Goal: Task Accomplishment & Management: Manage account settings

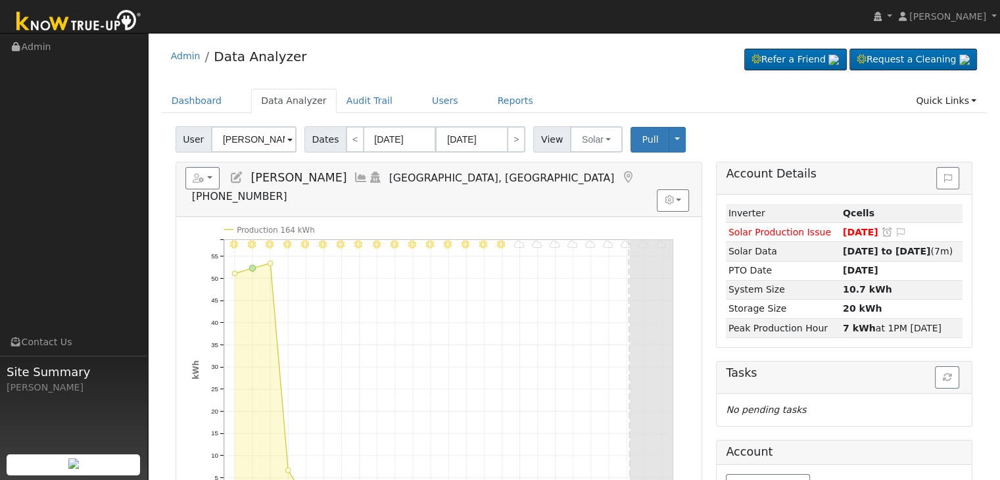
click at [593, 53] on div "Admin Data Analyzer Refer a Friend Request a Cleaning" at bounding box center [574, 59] width 825 height 40
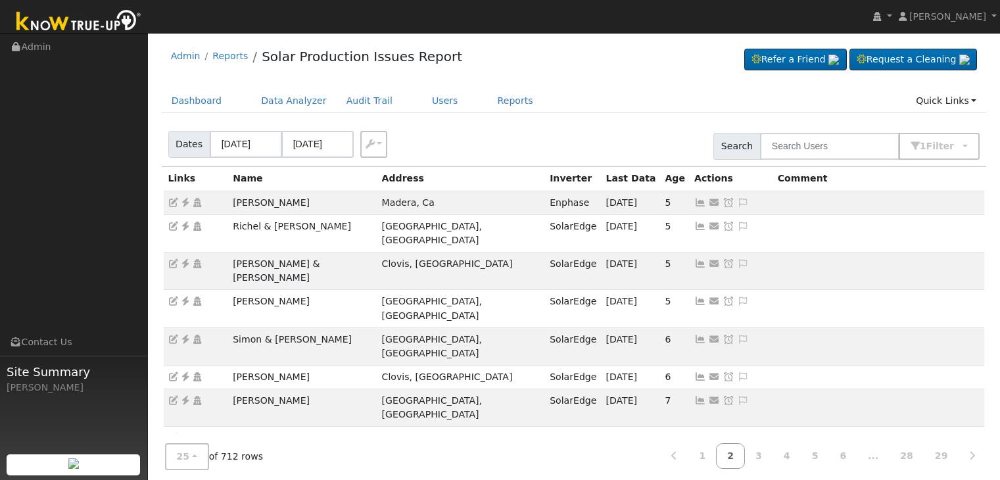
scroll to position [366, 0]
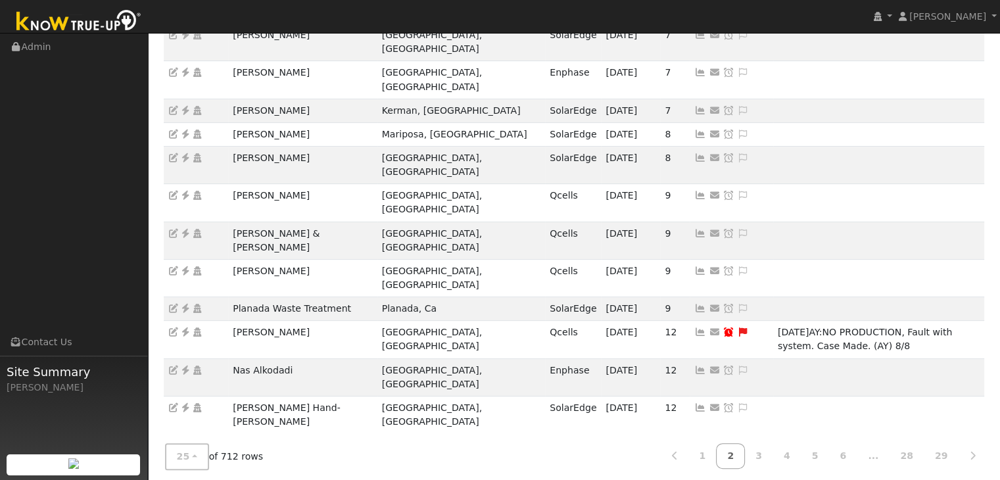
click at [717, 453] on link "1" at bounding box center [702, 456] width 29 height 26
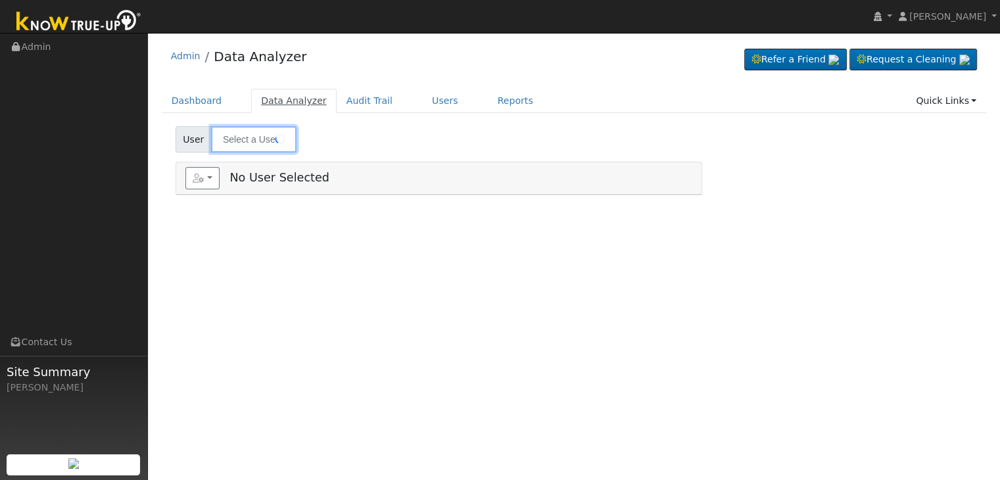
type input "Tommy Lay"
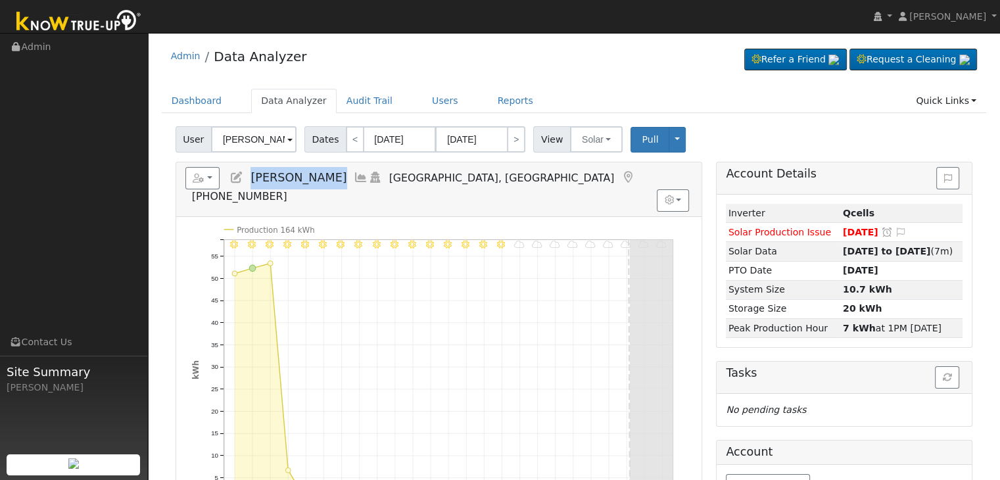
drag, startPoint x: 251, startPoint y: 180, endPoint x: 322, endPoint y: 172, distance: 71.5
click at [322, 172] on h5 "Reports Scenario Health Check Energy Audit Account Timeline User Audit Trail In…" at bounding box center [438, 185] width 507 height 36
click at [307, 178] on h5 "Reports Scenario Health Check Energy Audit Account Timeline User Audit Trail In…" at bounding box center [438, 185] width 507 height 36
click at [297, 177] on span "Tommy Lay" at bounding box center [299, 177] width 96 height 13
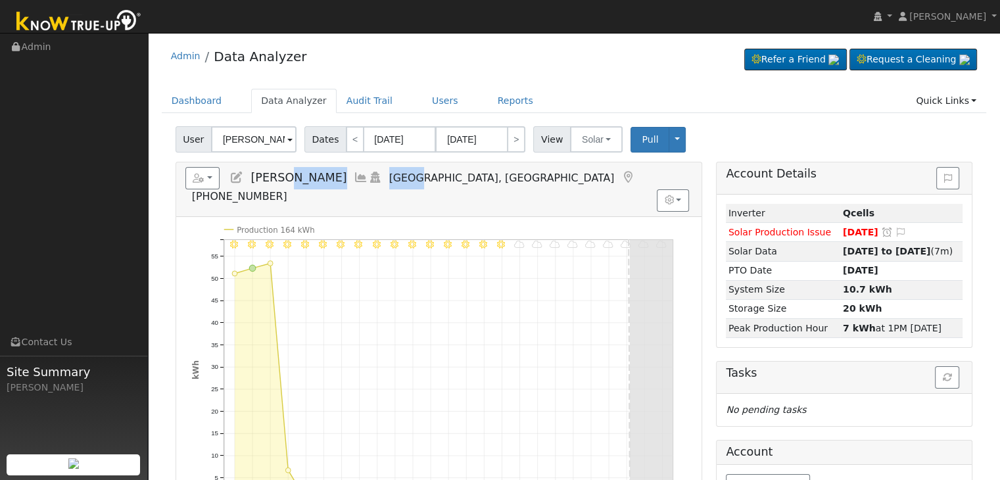
click at [297, 177] on span "Tommy Lay" at bounding box center [299, 177] width 96 height 13
click at [276, 179] on span "Tommy Lay" at bounding box center [299, 177] width 96 height 13
drag, startPoint x: 250, startPoint y: 174, endPoint x: 279, endPoint y: 179, distance: 29.3
click at [275, 178] on span "Tommy Lay" at bounding box center [299, 177] width 96 height 13
click at [309, 177] on span "Tommy Lay" at bounding box center [299, 177] width 96 height 13
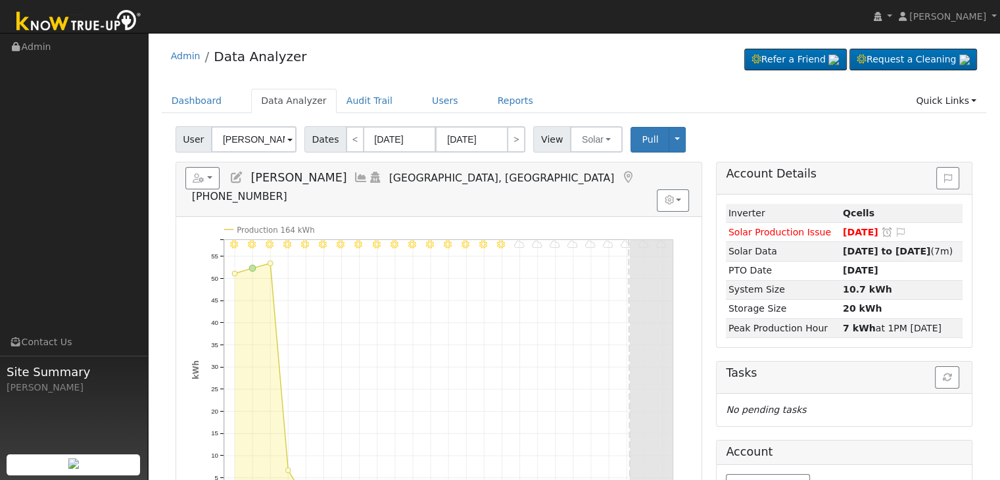
click at [280, 180] on span "Tommy Lay" at bounding box center [299, 177] width 96 height 13
click at [255, 172] on span "Tommy Lay" at bounding box center [299, 177] width 96 height 13
drag, startPoint x: 251, startPoint y: 177, endPoint x: 308, endPoint y: 177, distance: 57.2
click at [308, 177] on span "Tommy Lay" at bounding box center [299, 177] width 96 height 13
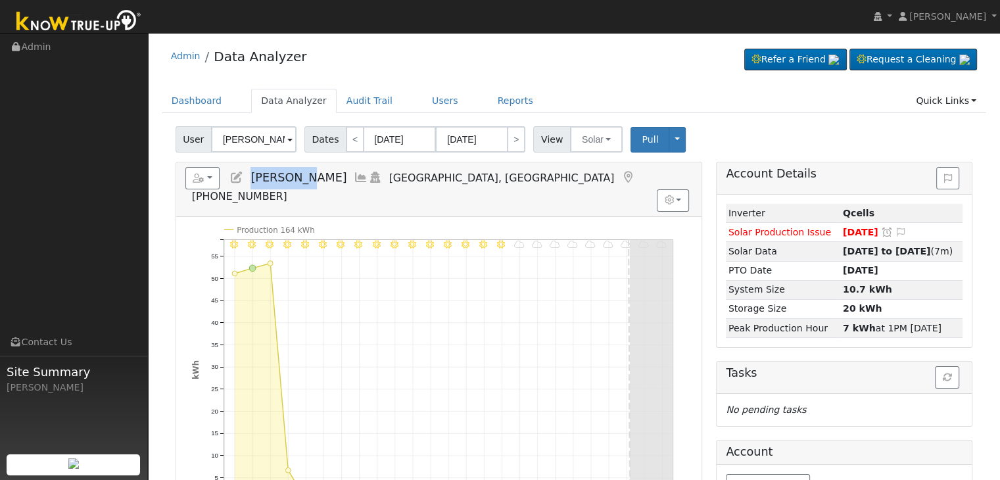
copy span "Tommy Lay"
click at [597, 141] on button "Solar" at bounding box center [596, 139] width 53 height 26
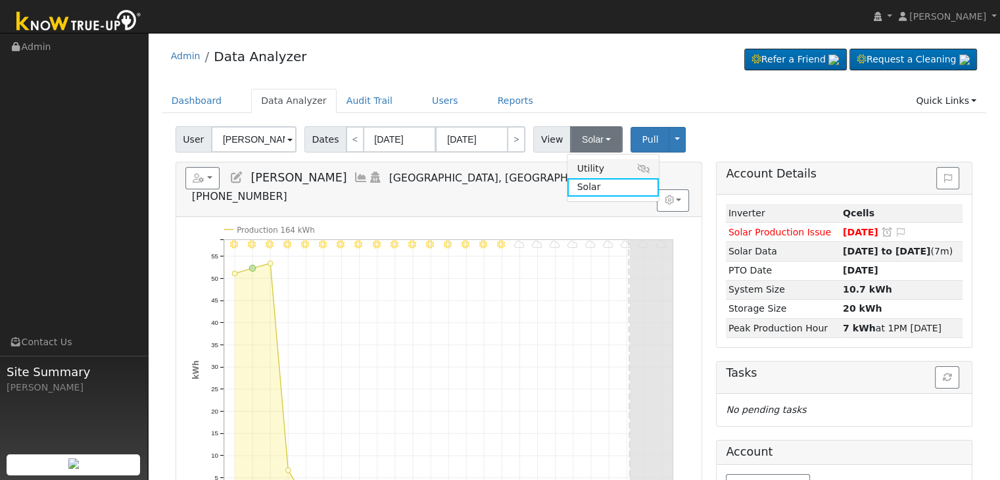
click at [583, 162] on link "Utility" at bounding box center [613, 168] width 91 height 18
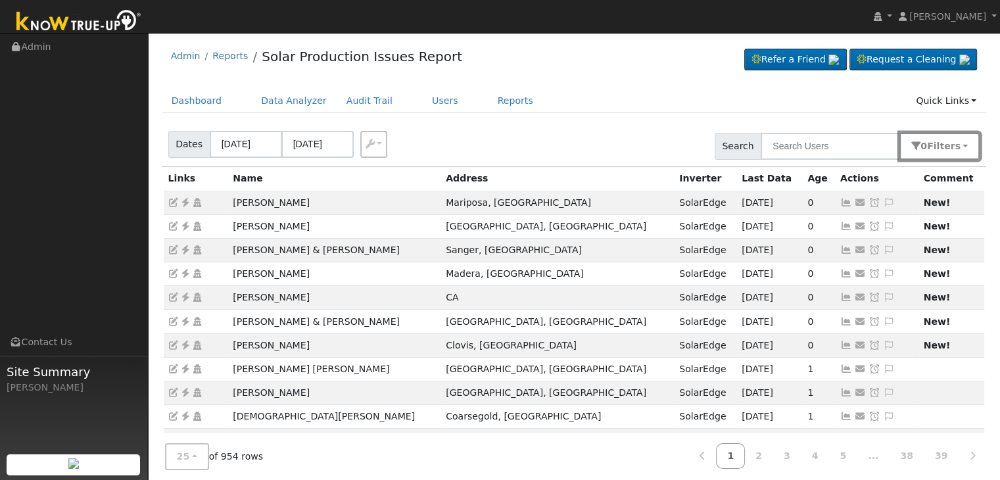
click at [948, 133] on button "0 Filter s" at bounding box center [940, 146] width 80 height 27
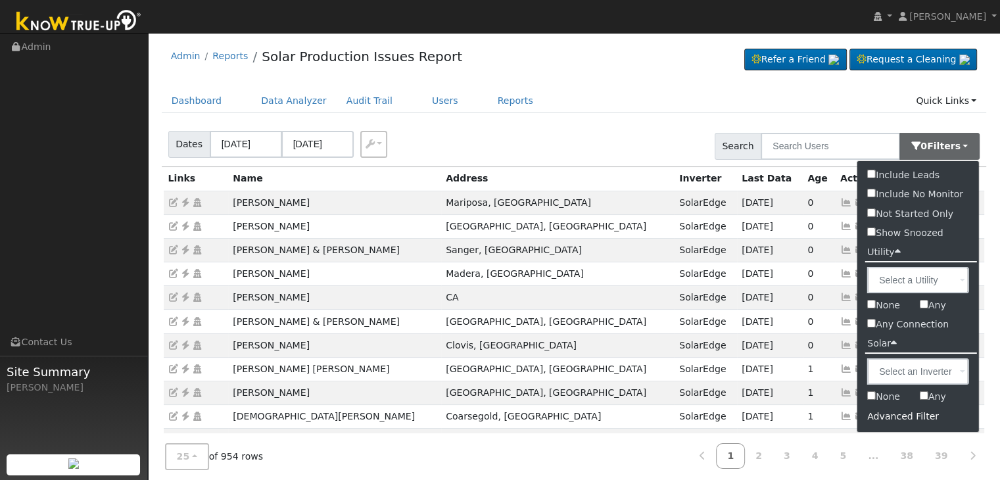
click at [908, 419] on div "Advanced Filter" at bounding box center [919, 416] width 122 height 20
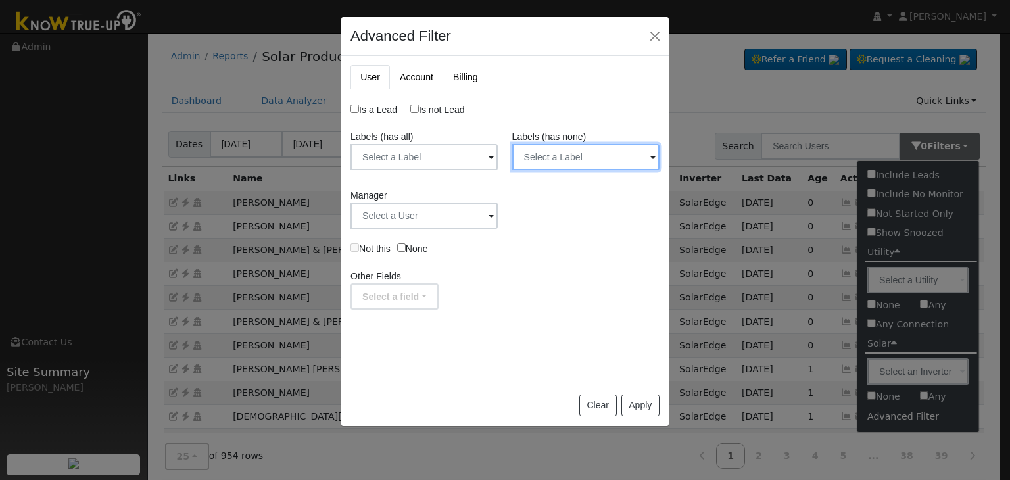
click at [498, 149] on input "text" at bounding box center [424, 157] width 147 height 26
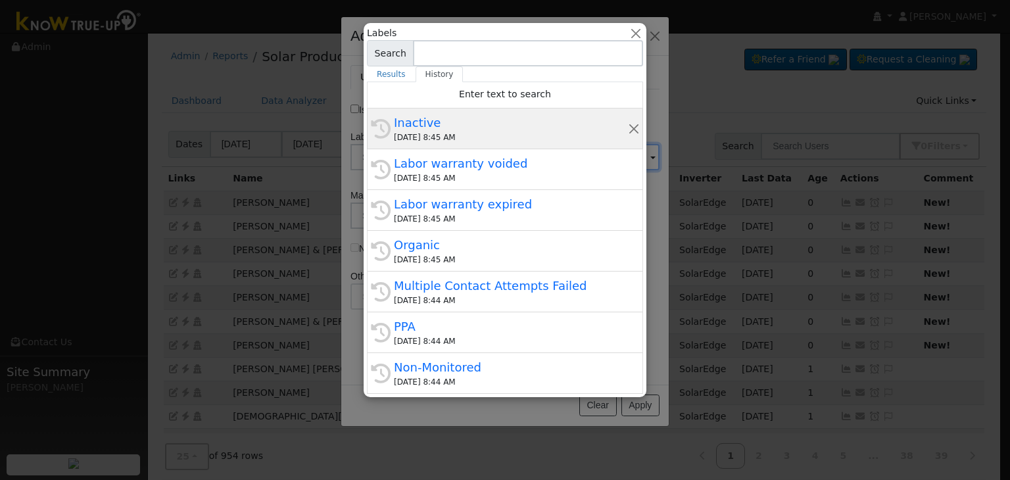
click at [475, 128] on div "Inactive" at bounding box center [511, 123] width 234 height 18
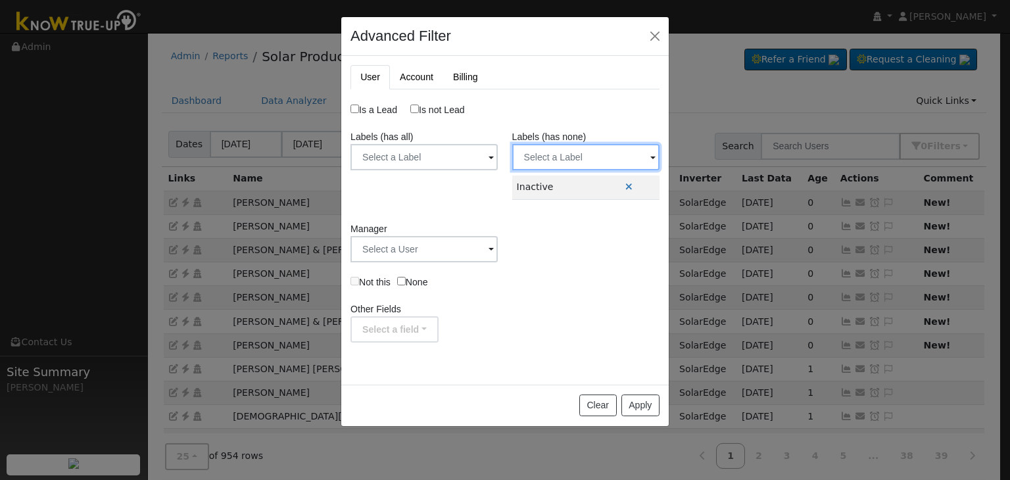
click at [498, 155] on input "text" at bounding box center [424, 157] width 147 height 26
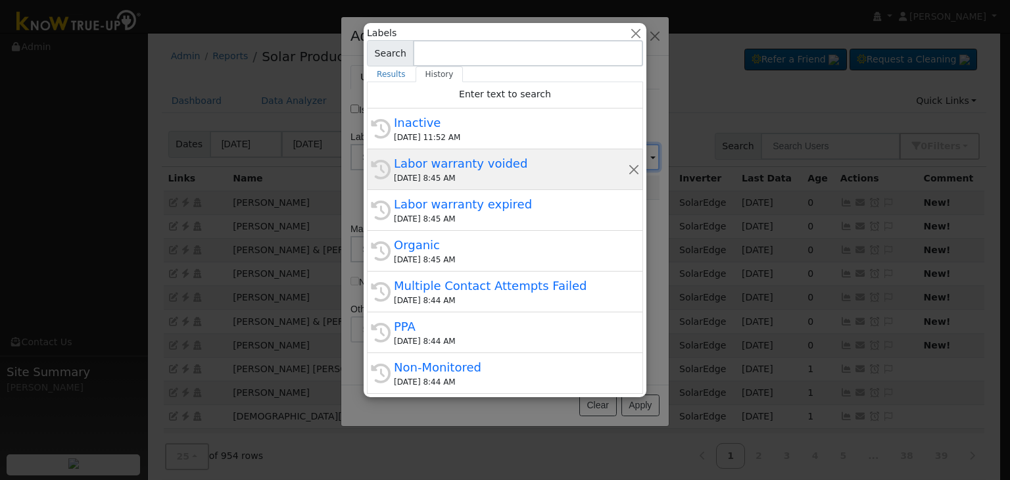
click at [462, 166] on div "Labor warranty voided" at bounding box center [511, 164] width 234 height 18
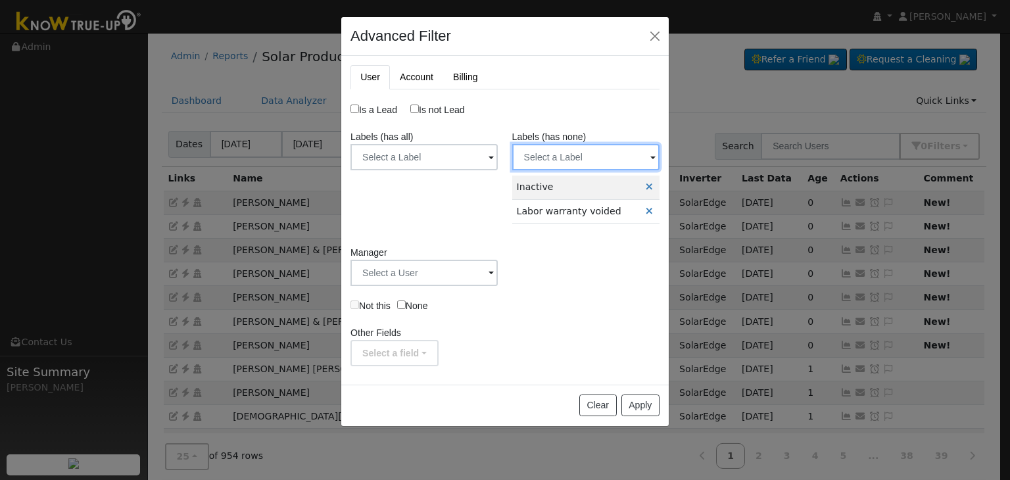
click at [498, 161] on input "text" at bounding box center [424, 157] width 147 height 26
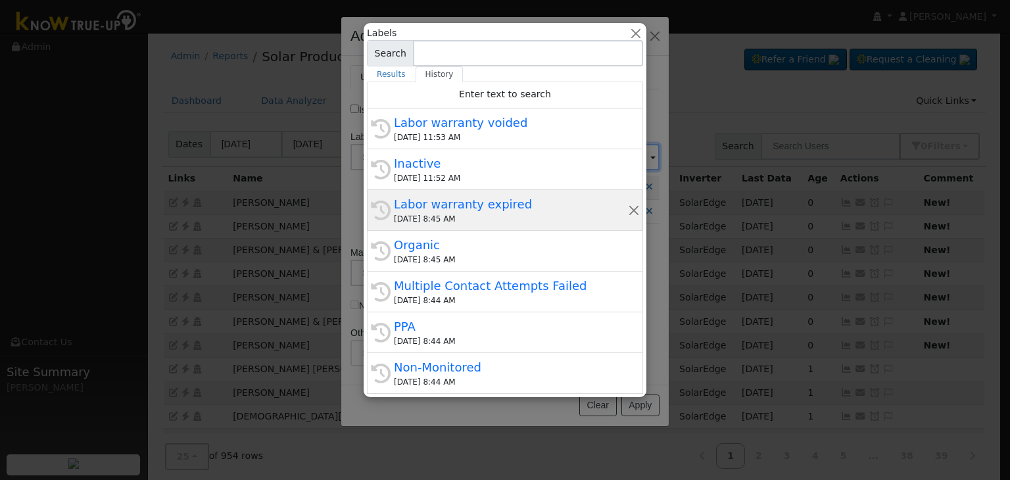
click at [473, 207] on div "Labor warranty expired" at bounding box center [511, 204] width 234 height 18
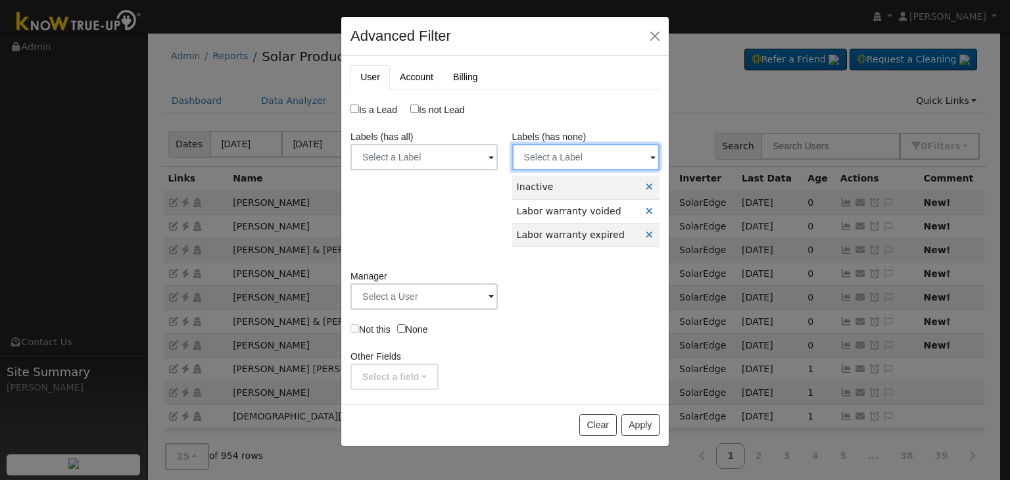
click at [498, 153] on input "text" at bounding box center [424, 157] width 147 height 26
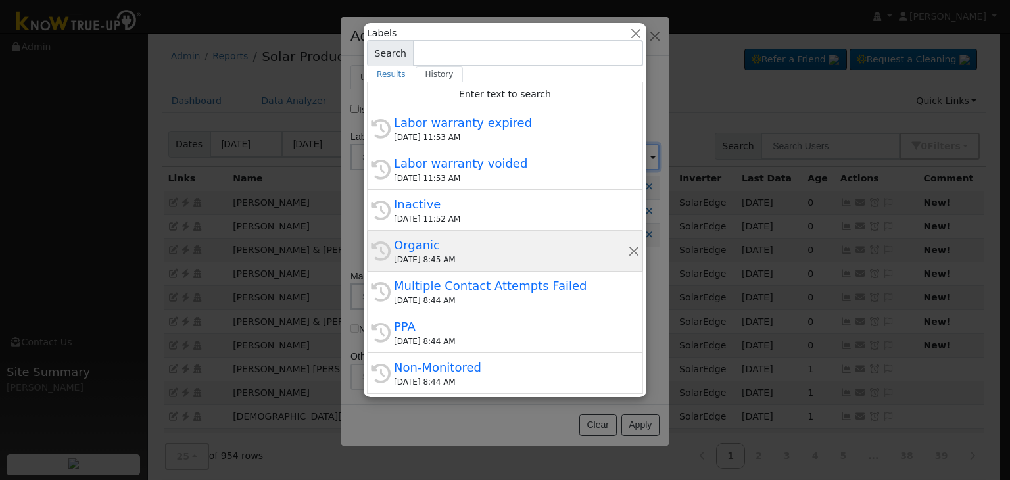
click at [441, 258] on div "08/21/2025 8:45 AM" at bounding box center [511, 260] width 234 height 12
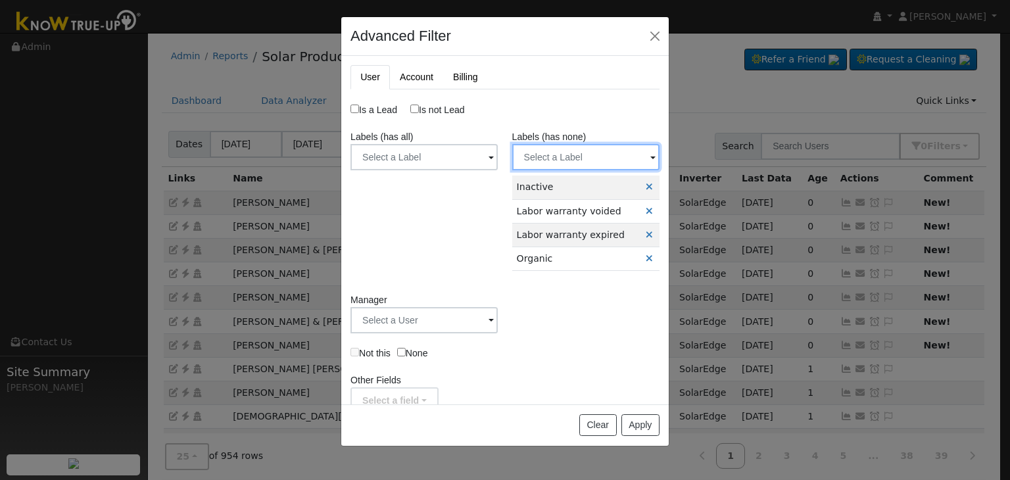
click at [498, 150] on input "text" at bounding box center [424, 157] width 147 height 26
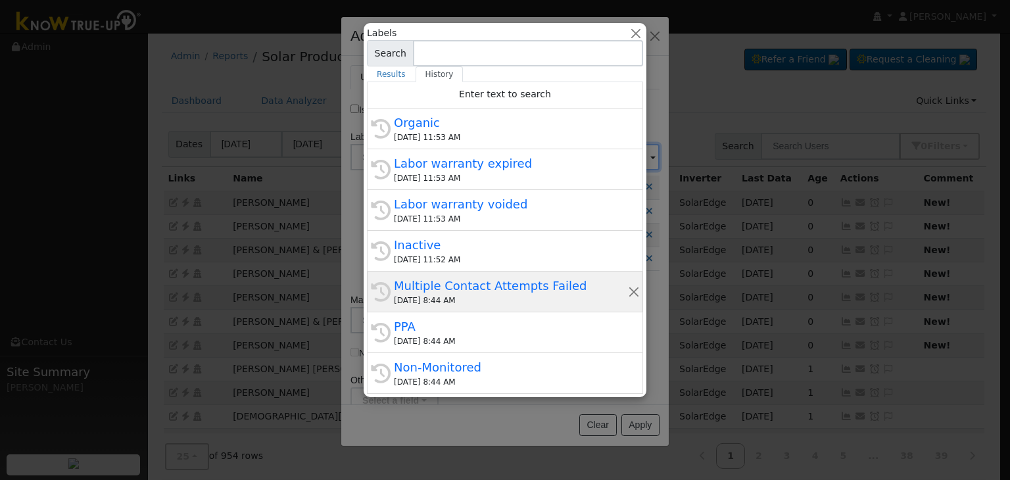
click at [462, 293] on div "Multiple Contact Attempts Failed" at bounding box center [511, 286] width 234 height 18
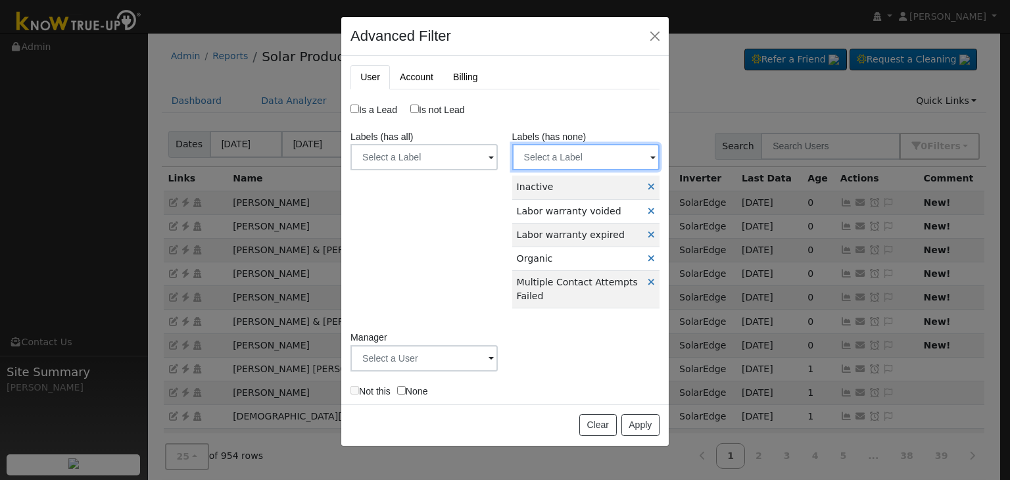
click at [498, 145] on input "text" at bounding box center [424, 157] width 147 height 26
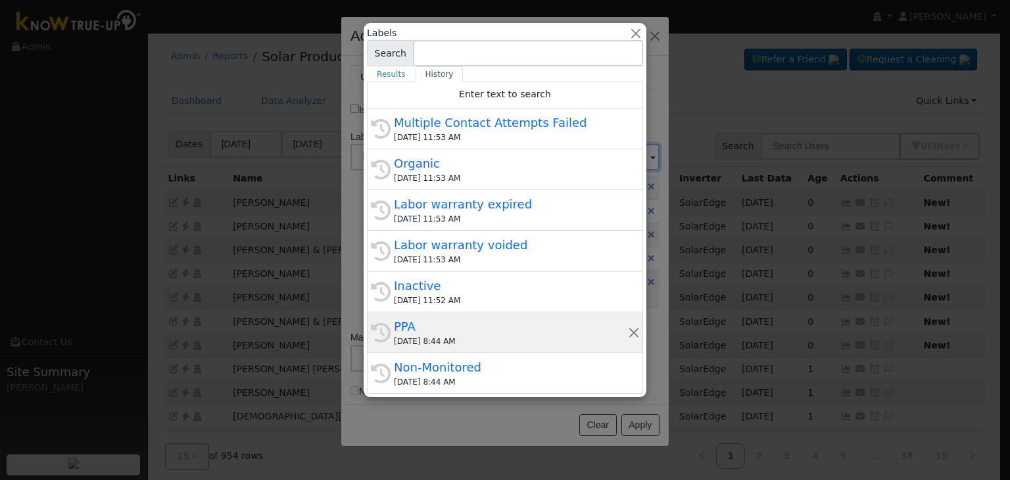
click at [439, 337] on div "08/21/2025 8:44 AM" at bounding box center [511, 341] width 234 height 12
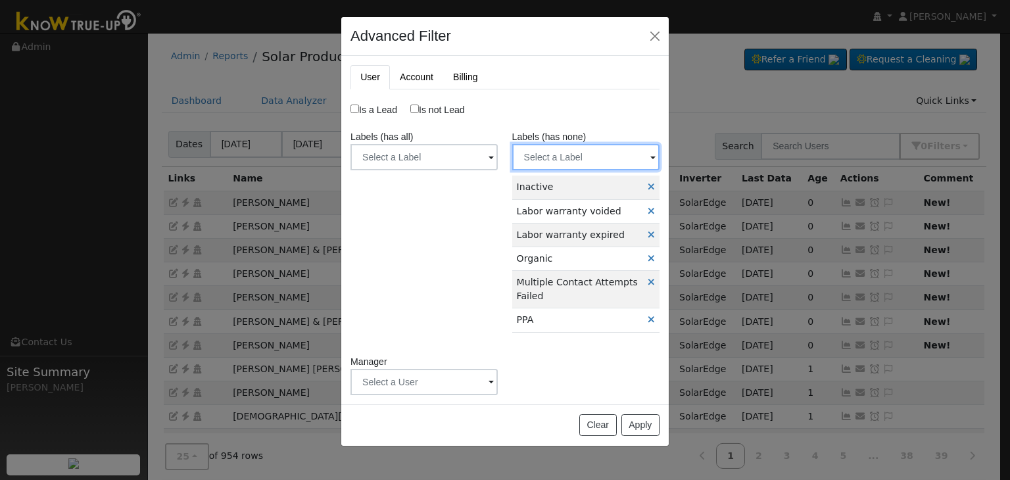
click at [498, 157] on input "text" at bounding box center [424, 157] width 147 height 26
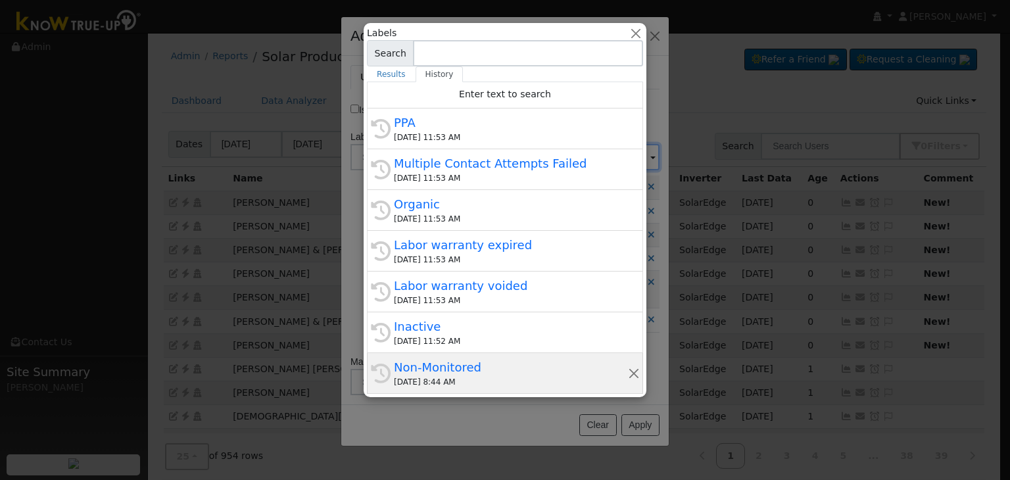
click at [437, 364] on div "Non-Monitored" at bounding box center [511, 367] width 234 height 18
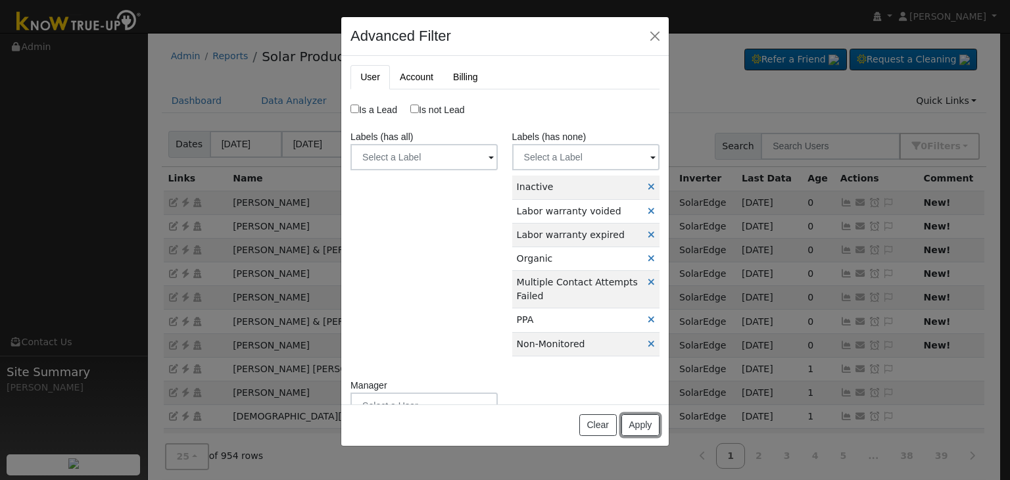
click at [639, 422] on button "Apply" at bounding box center [640, 425] width 38 height 22
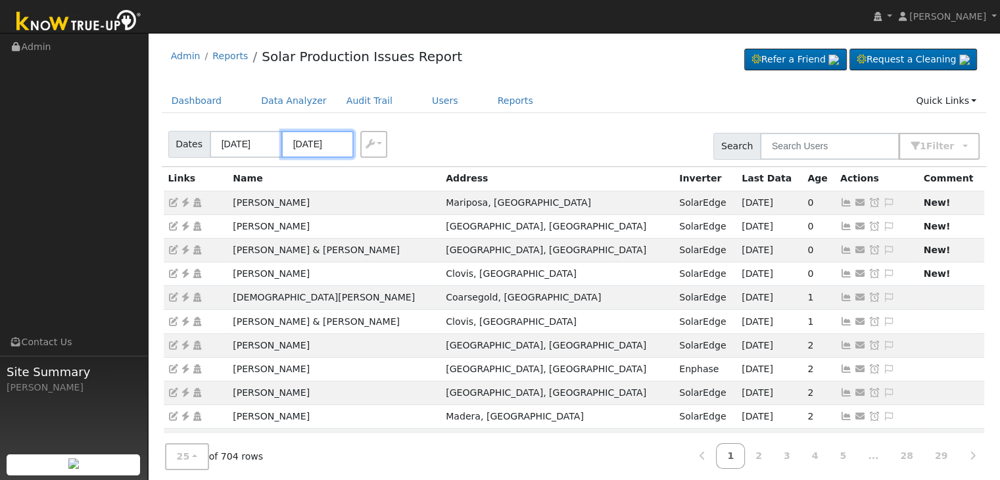
click at [316, 145] on input "08/20/2025" at bounding box center [317, 144] width 72 height 27
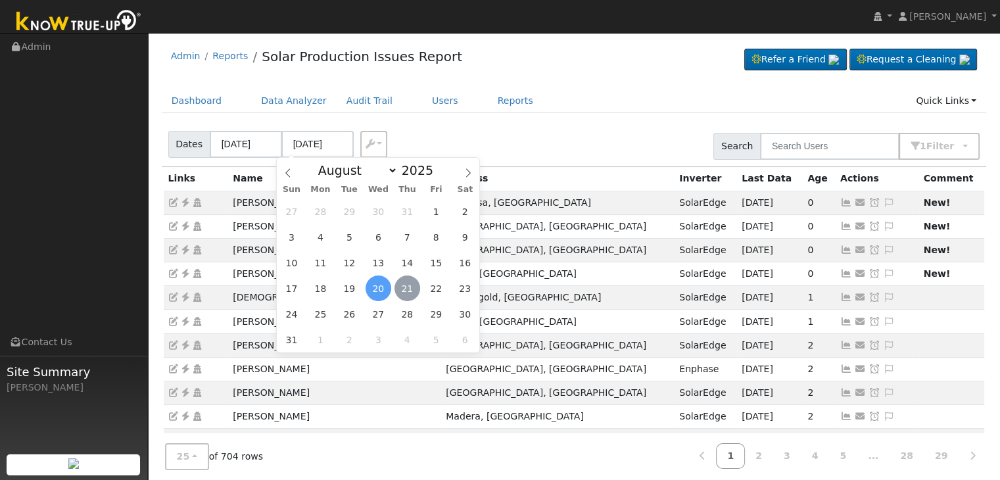
click at [405, 291] on span "21" at bounding box center [408, 289] width 26 height 26
type input "[DATE]"
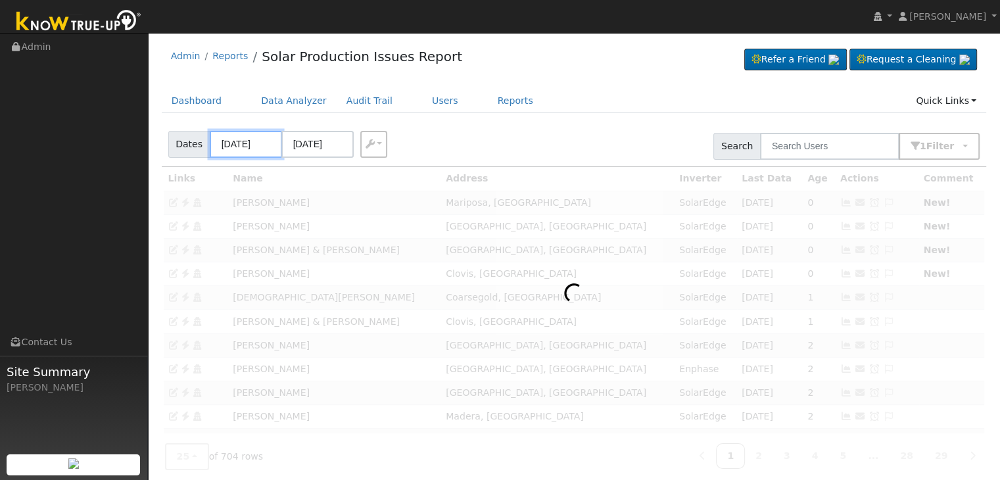
click at [247, 143] on input "08/17/2025" at bounding box center [246, 144] width 72 height 27
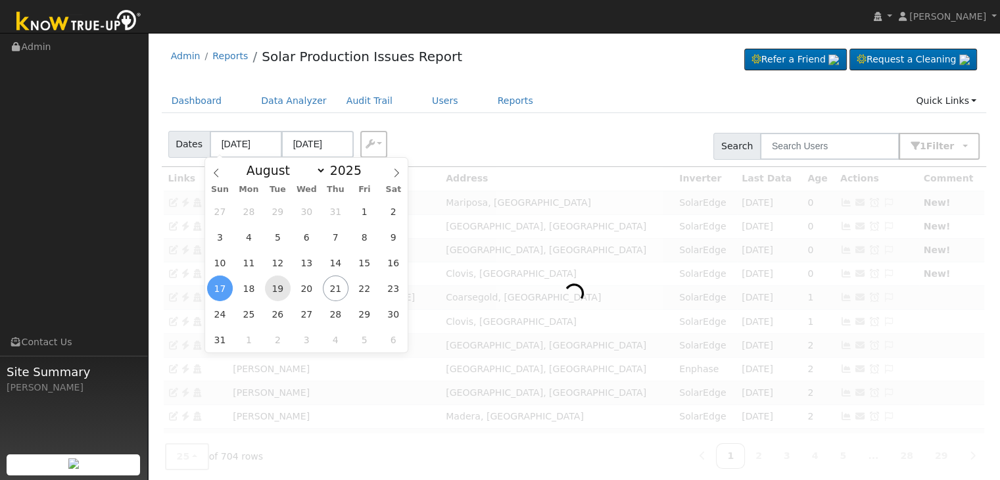
click at [285, 289] on span "19" at bounding box center [278, 289] width 26 height 26
type input "08/19/2025"
type input "[DATE]"
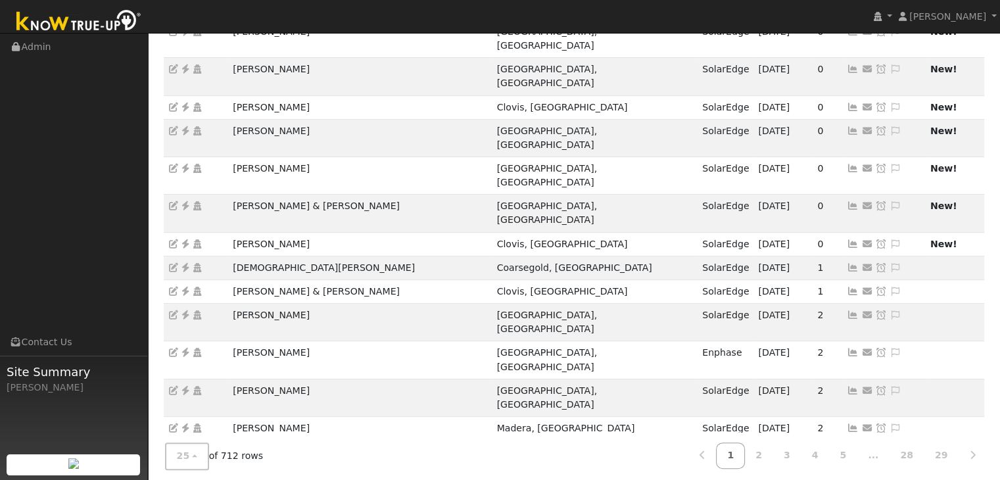
scroll to position [366, 0]
click at [772, 452] on link "2" at bounding box center [758, 456] width 29 height 26
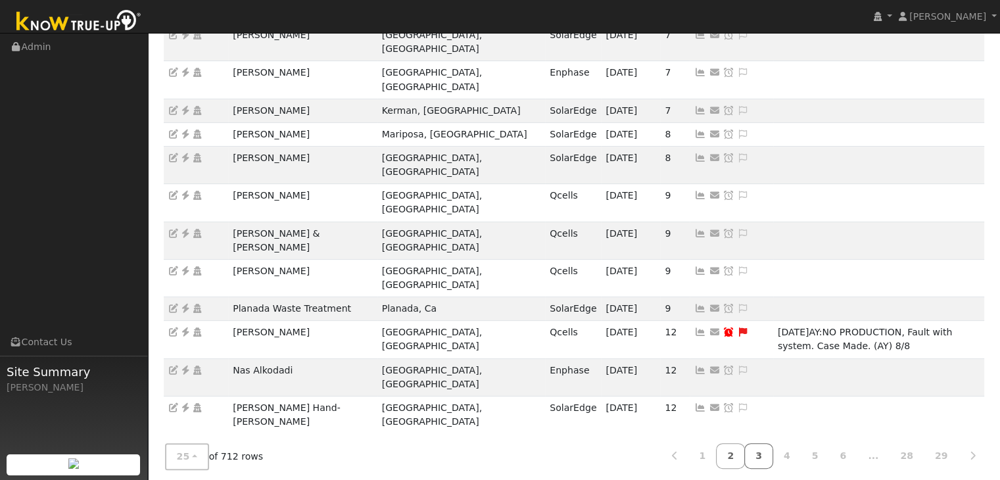
click at [771, 455] on link "3" at bounding box center [758, 456] width 29 height 26
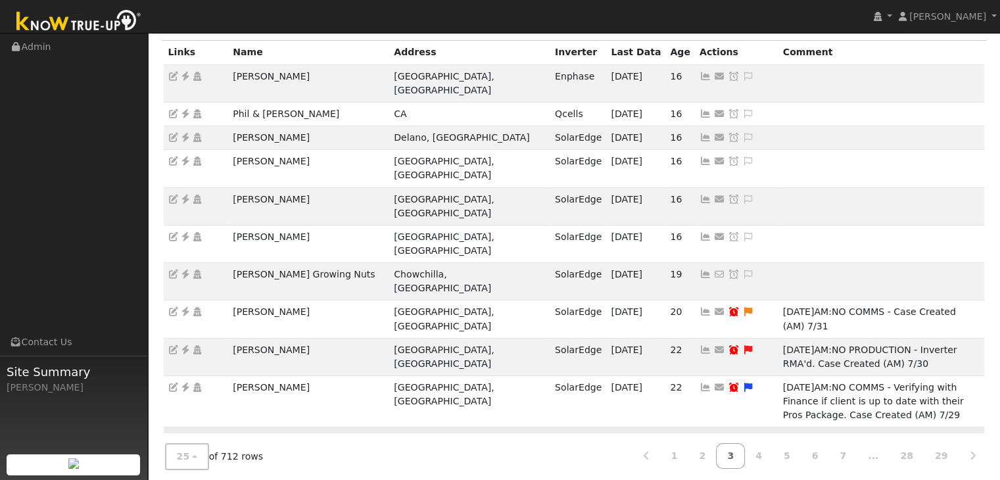
scroll to position [120, 0]
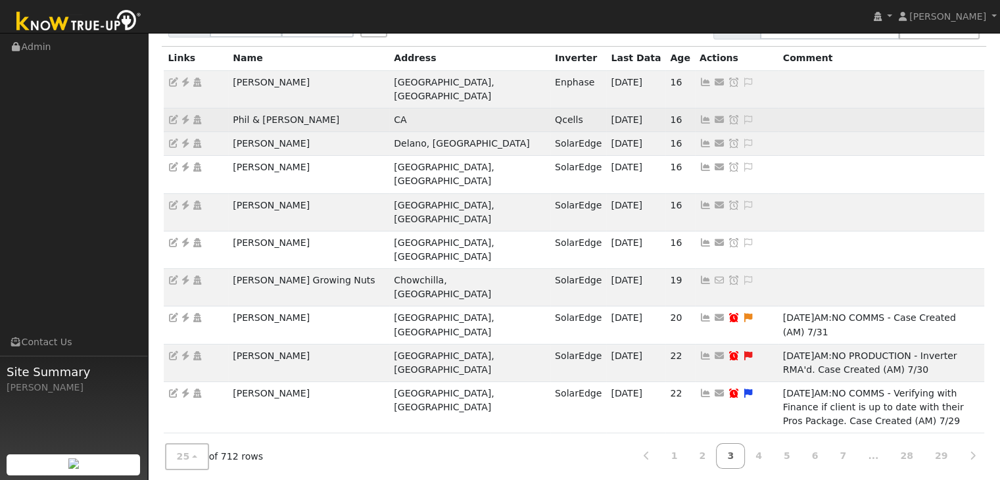
click at [185, 115] on icon at bounding box center [186, 119] width 12 height 9
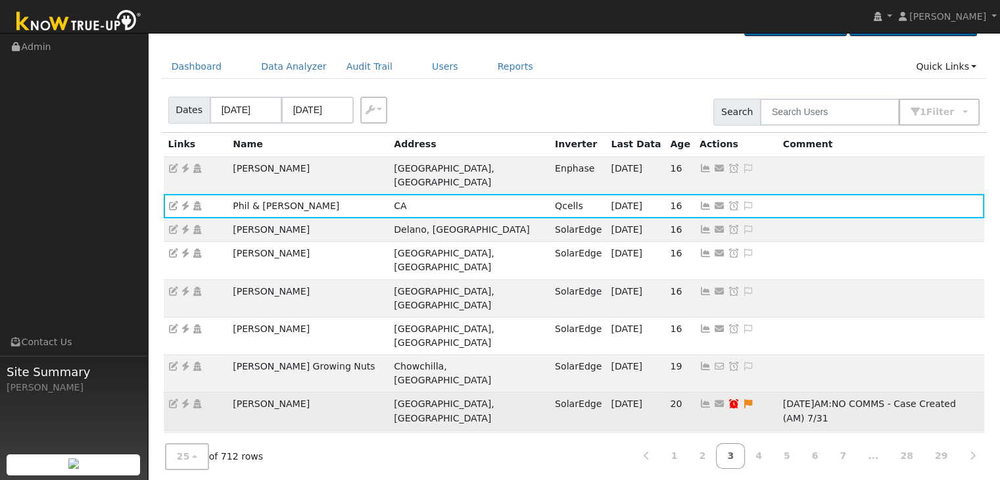
scroll to position [0, 0]
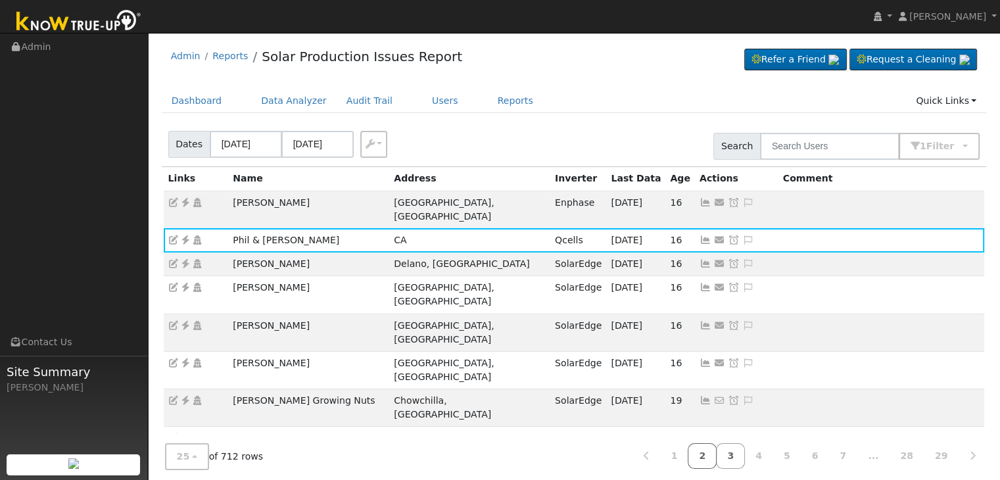
click at [717, 454] on link "2" at bounding box center [702, 456] width 29 height 26
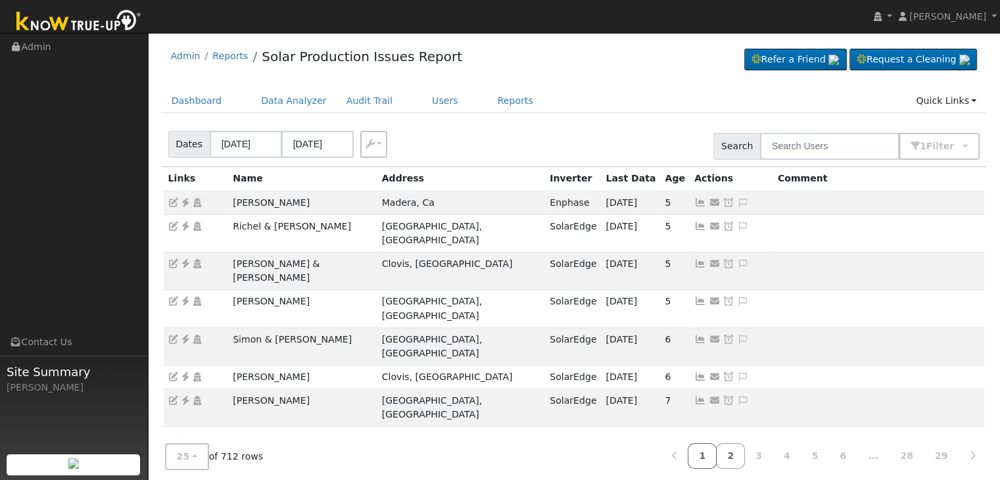
click at [717, 460] on link "1" at bounding box center [702, 456] width 29 height 26
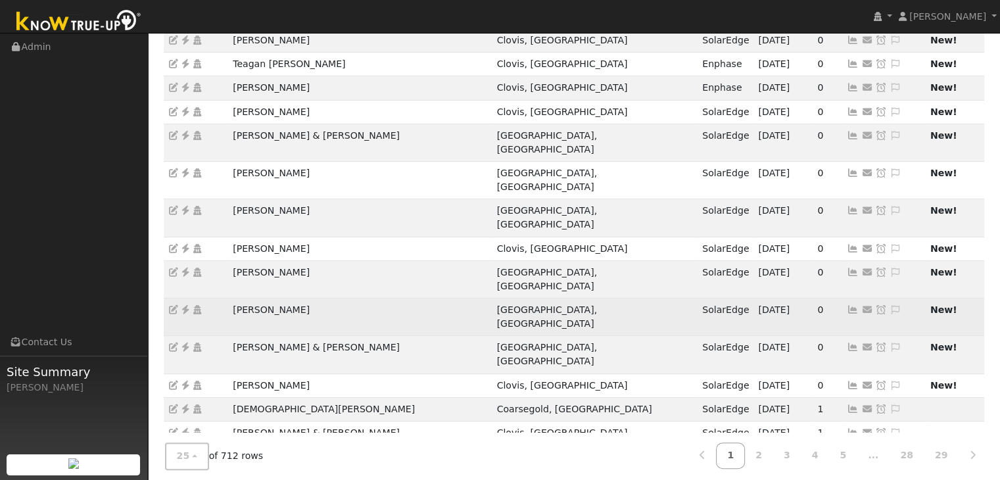
scroll to position [366, 0]
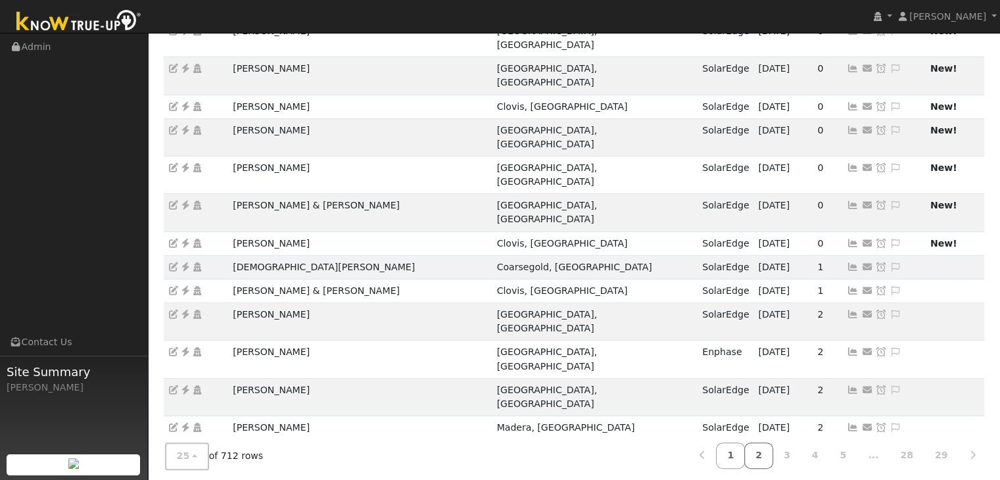
click at [773, 448] on link "2" at bounding box center [758, 456] width 29 height 26
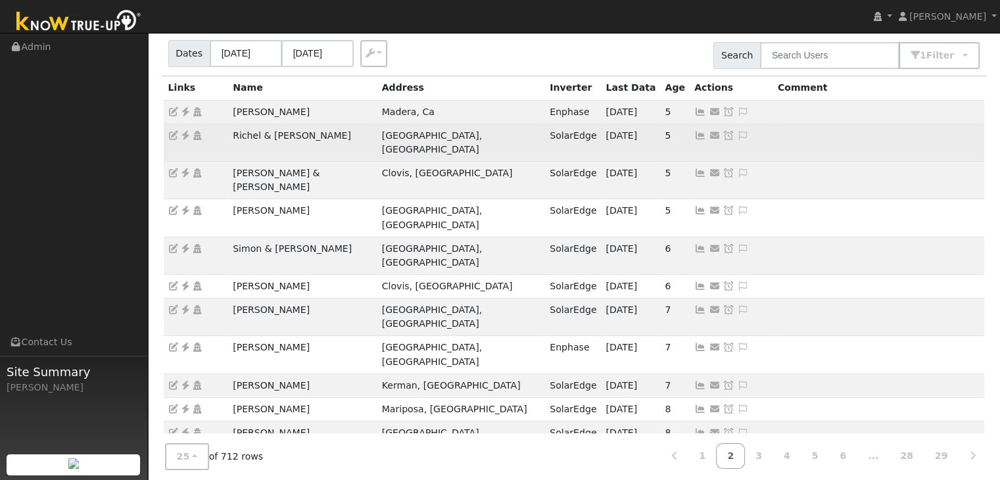
scroll to position [132, 0]
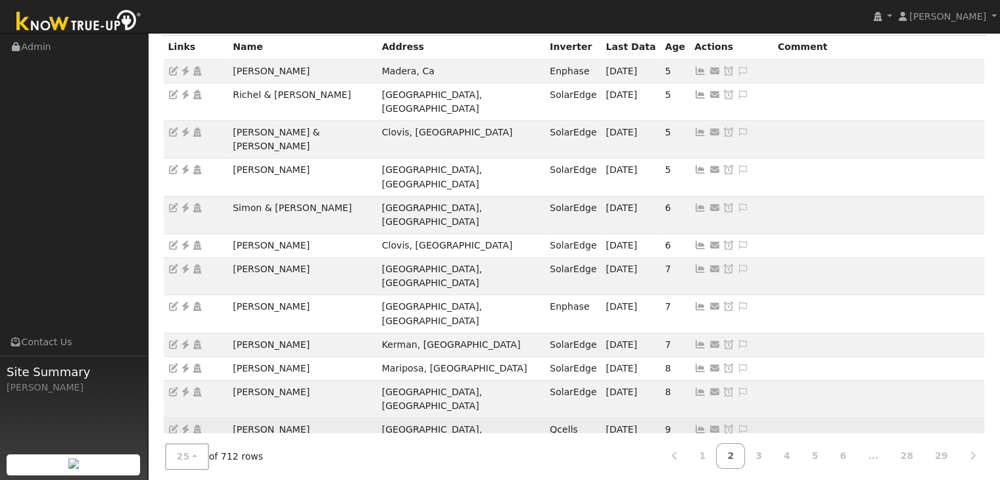
click at [187, 425] on icon at bounding box center [186, 429] width 12 height 9
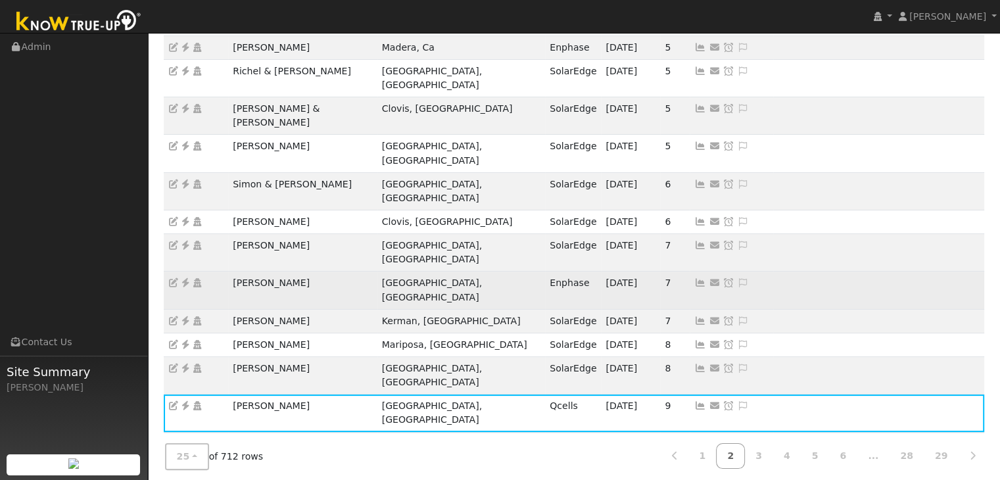
scroll to position [197, 0]
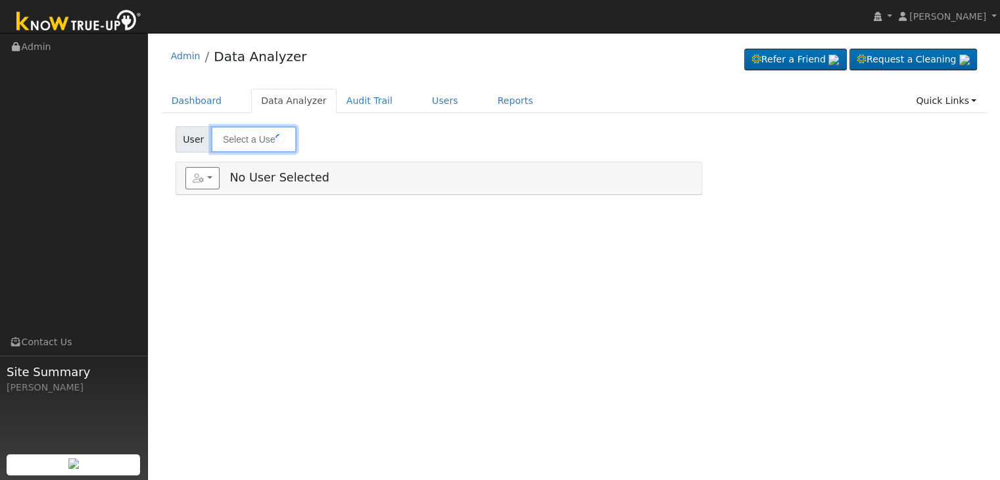
type input "Phil & [PERSON_NAME]"
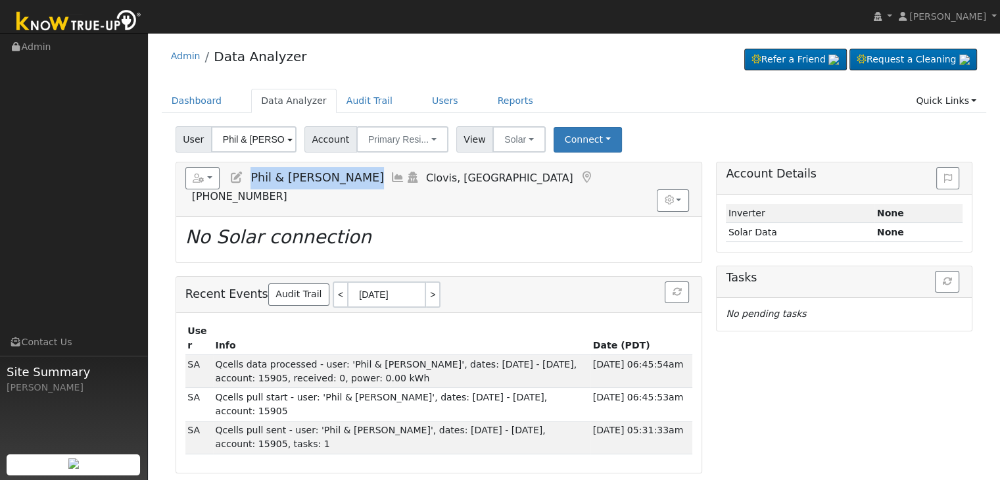
drag, startPoint x: 252, startPoint y: 178, endPoint x: 342, endPoint y: 177, distance: 90.1
click at [342, 177] on h5 "Reports Scenario Health Check Energy Audit Account Timeline User Audit Trail In…" at bounding box center [438, 185] width 507 height 36
copy span "Phil & [PERSON_NAME]"
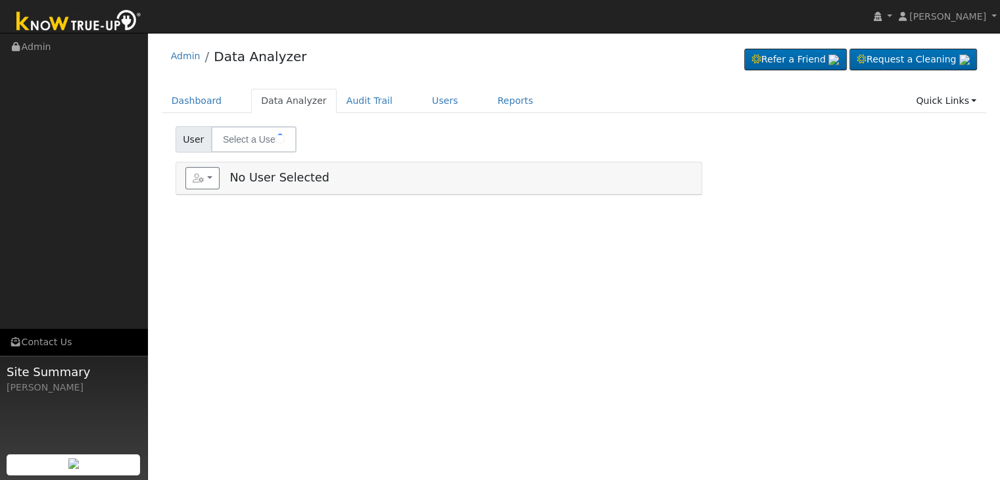
type input "[PERSON_NAME]"
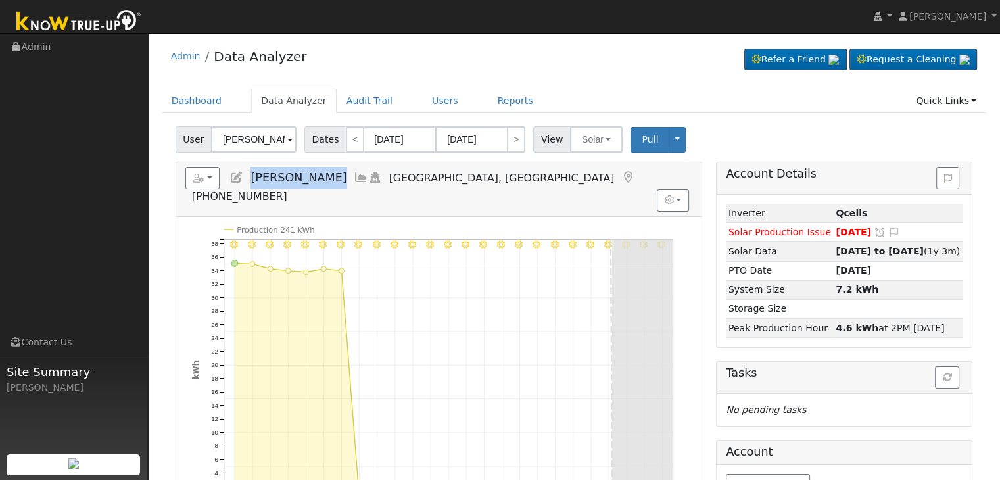
drag, startPoint x: 251, startPoint y: 176, endPoint x: 334, endPoint y: 177, distance: 82.9
click at [334, 177] on h5 "Reports Scenario Health Check Energy Audit Account Timeline User Audit Trail In…" at bounding box center [438, 185] width 507 height 36
click at [595, 137] on button "Solar" at bounding box center [596, 139] width 53 height 26
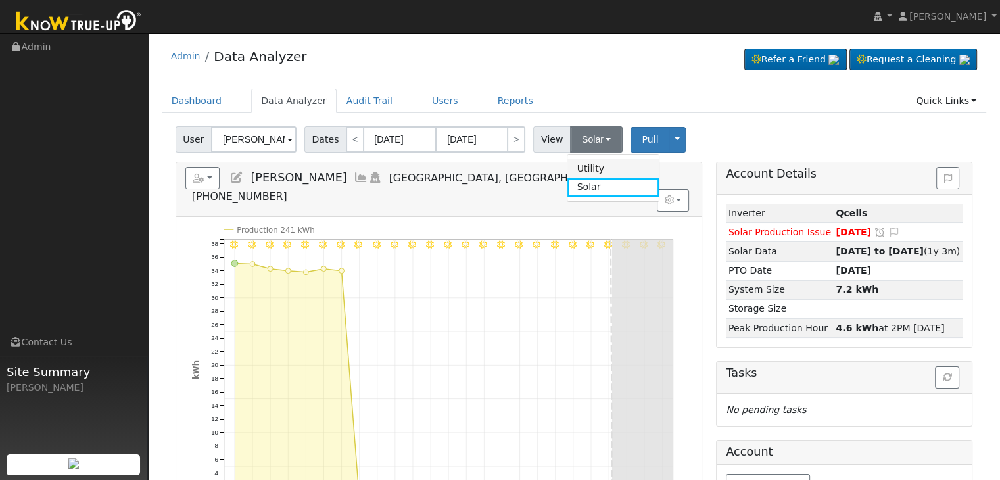
click at [589, 166] on link "Utility" at bounding box center [613, 168] width 91 height 18
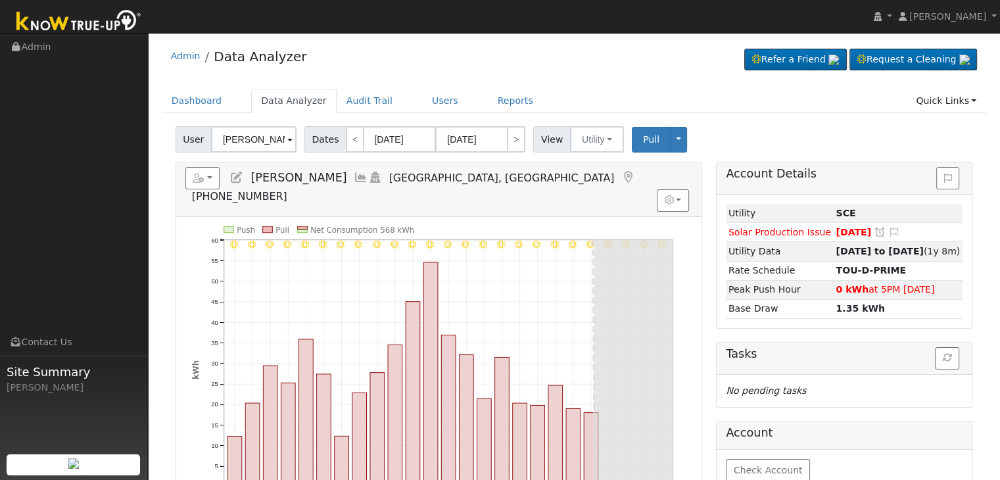
click at [237, 178] on icon at bounding box center [237, 178] width 14 height 12
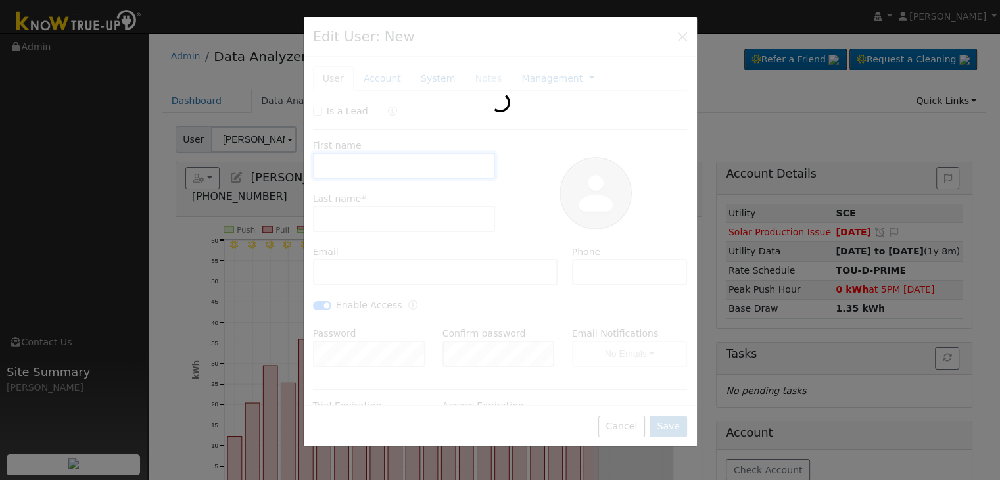
type input "[DATE]"
type input "[PERSON_NAME]"
type input "[EMAIL_ADDRESS][DOMAIN_NAME]"
type input "[PHONE_NUMBER]"
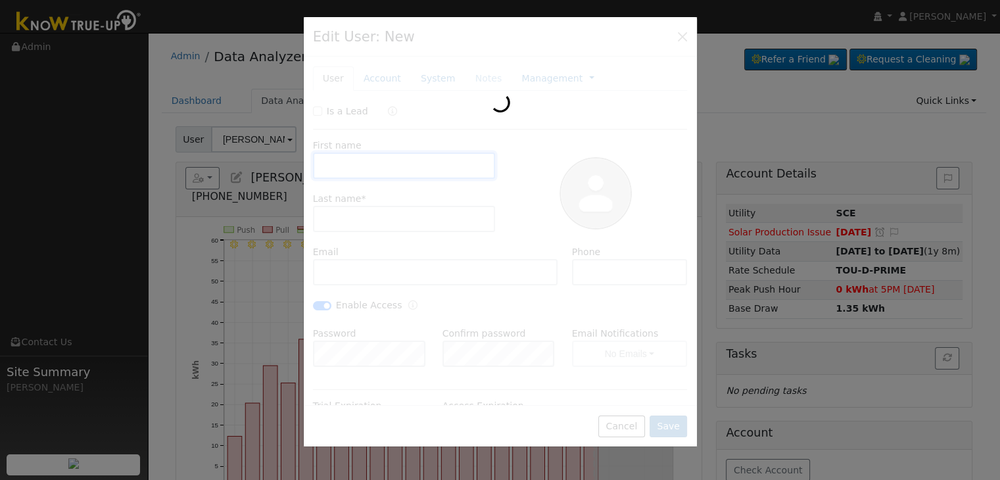
checkbox input "true"
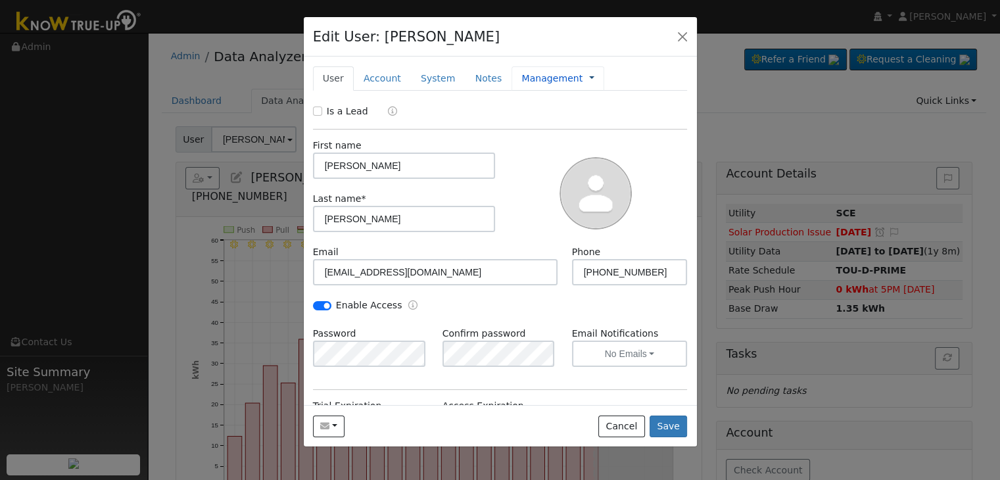
click at [589, 83] on link at bounding box center [591, 79] width 5 height 14
click at [601, 98] on link "Management" at bounding box center [635, 102] width 91 height 18
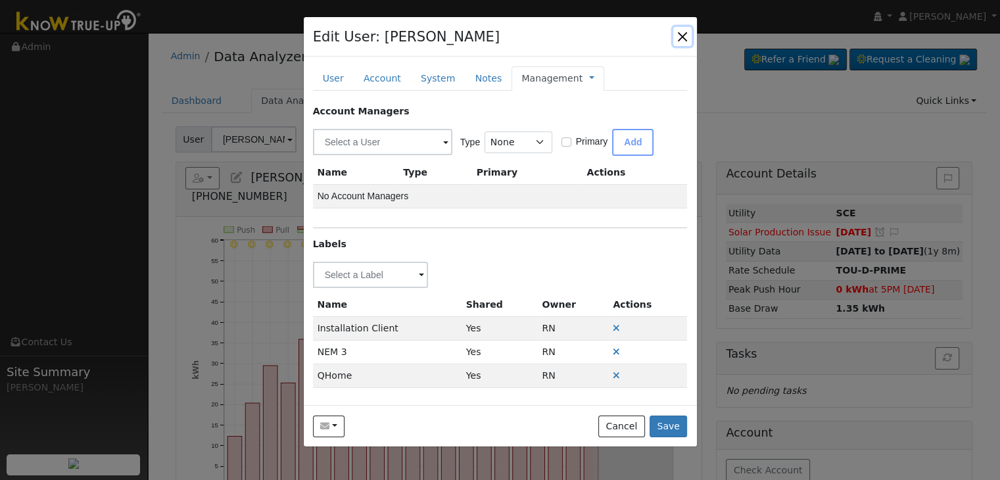
click at [681, 38] on button "button" at bounding box center [682, 36] width 18 height 18
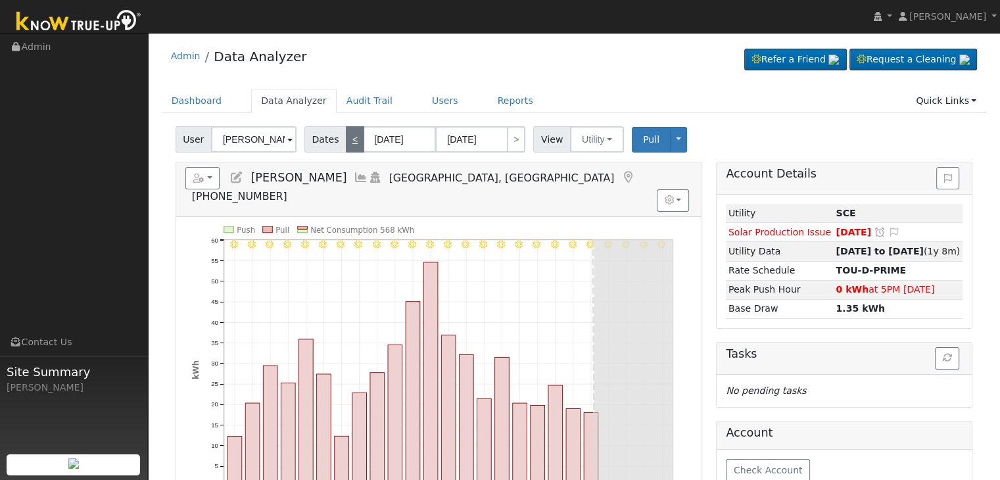
click at [346, 143] on link "<" at bounding box center [355, 139] width 18 height 26
type input "[DATE]"
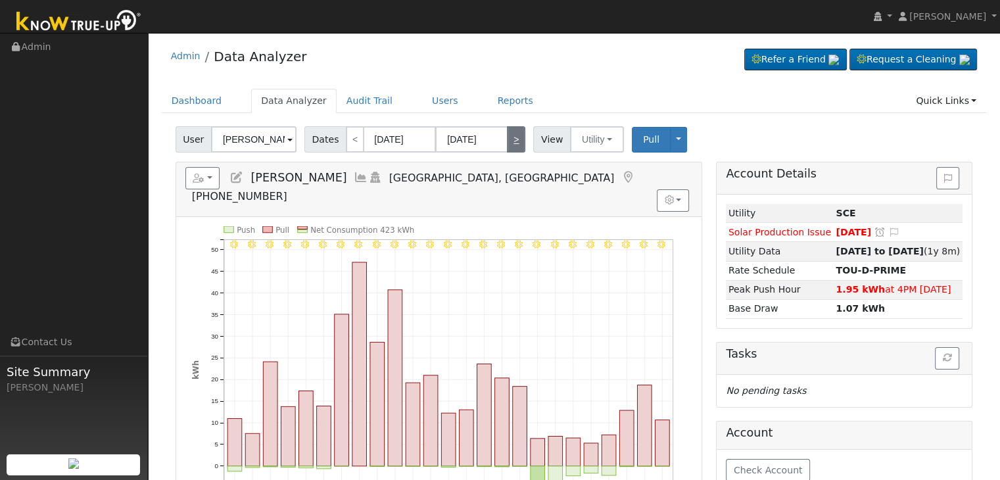
click at [507, 137] on link ">" at bounding box center [516, 139] width 18 height 26
type input "[DATE]"
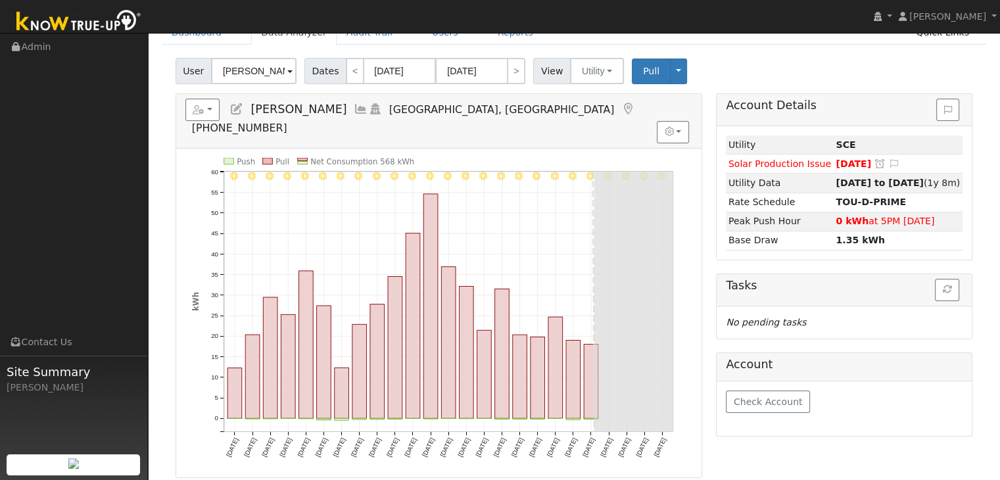
scroll to position [66, 0]
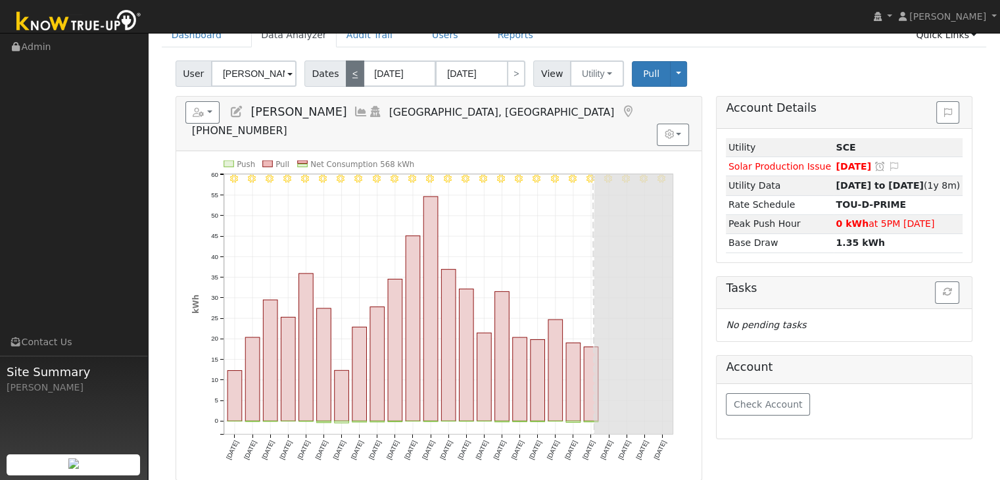
click at [346, 69] on link "<" at bounding box center [355, 74] width 18 height 26
type input "[DATE]"
